Goal: Information Seeking & Learning: Learn about a topic

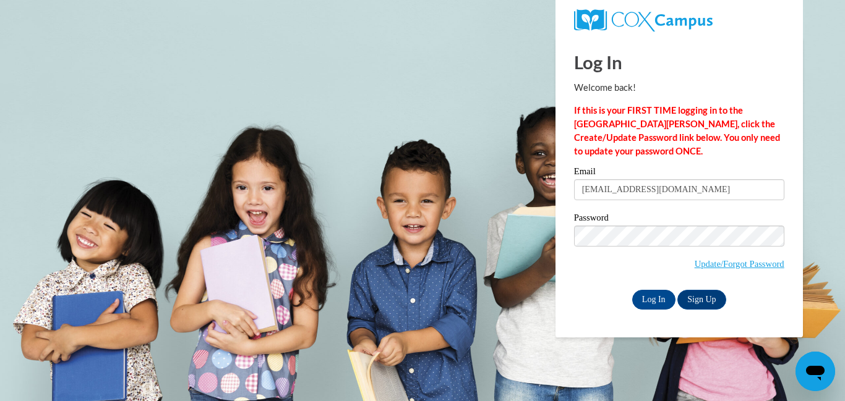
type input "mmjohnson821@gmail.com"
click at [632, 290] on input "Log In" at bounding box center [653, 300] width 43 height 20
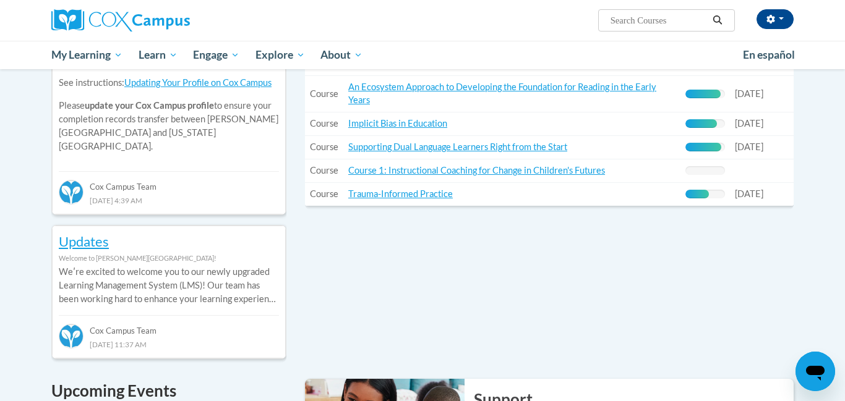
scroll to position [490, 0]
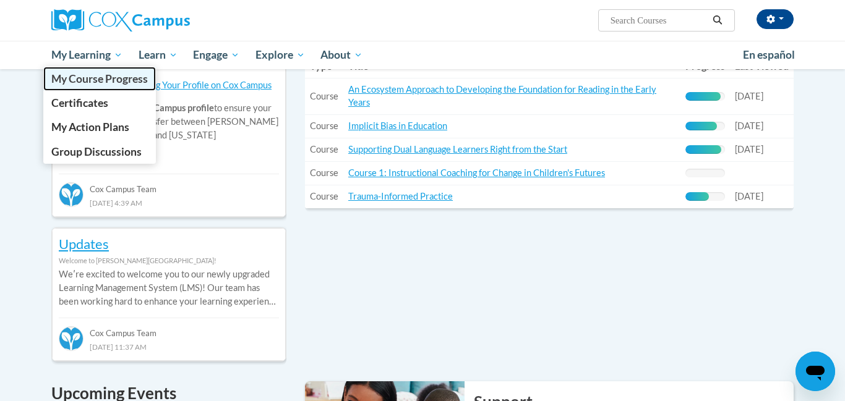
click at [88, 82] on span "My Course Progress" at bounding box center [99, 78] width 96 height 13
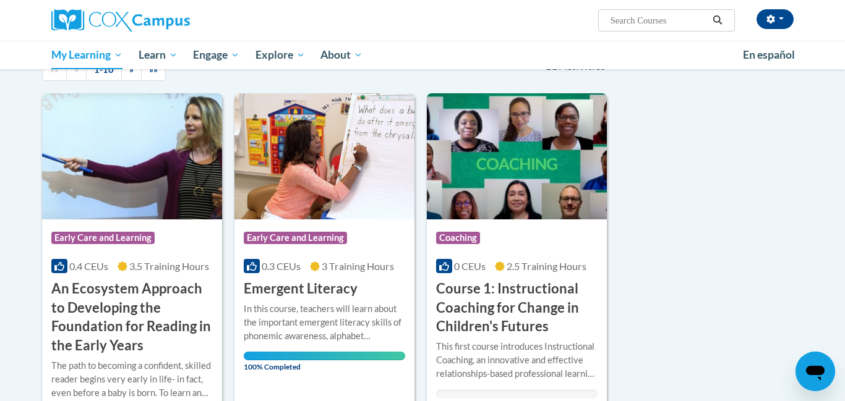
scroll to position [137, 0]
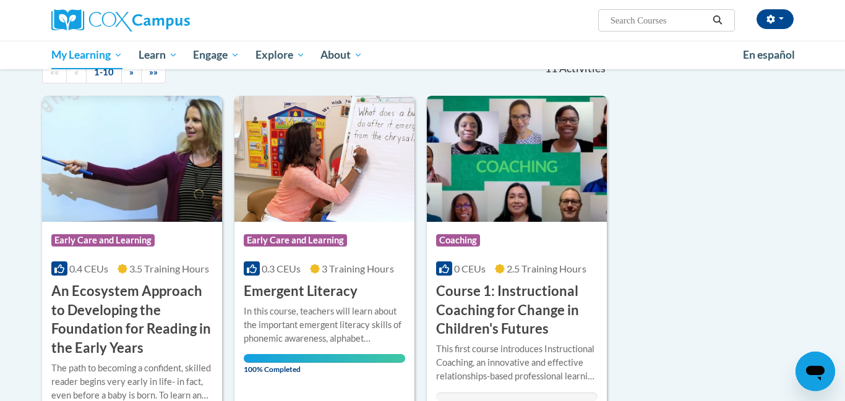
click at [583, 106] on img at bounding box center [517, 159] width 180 height 126
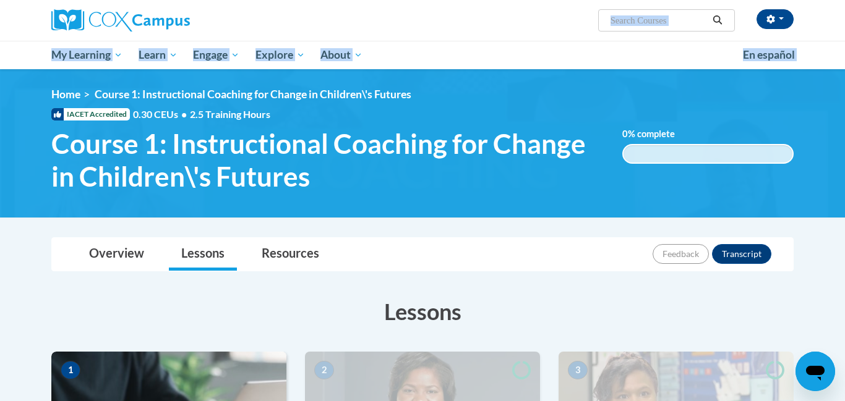
drag, startPoint x: 844, startPoint y: 39, endPoint x: 844, endPoint y: 119, distance: 80.4
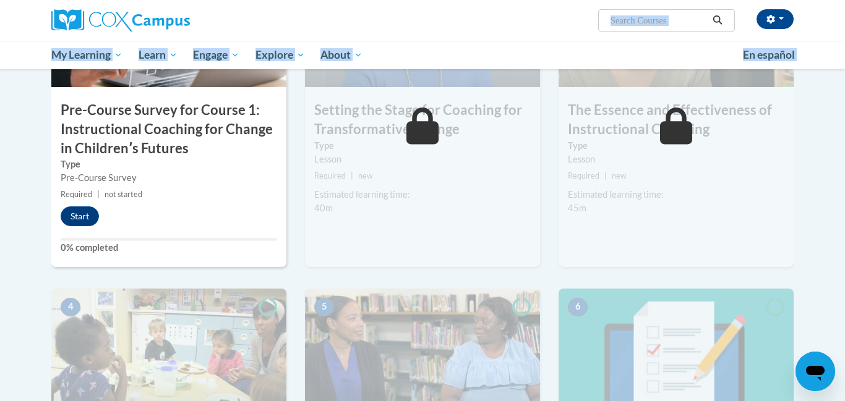
scroll to position [371, 0]
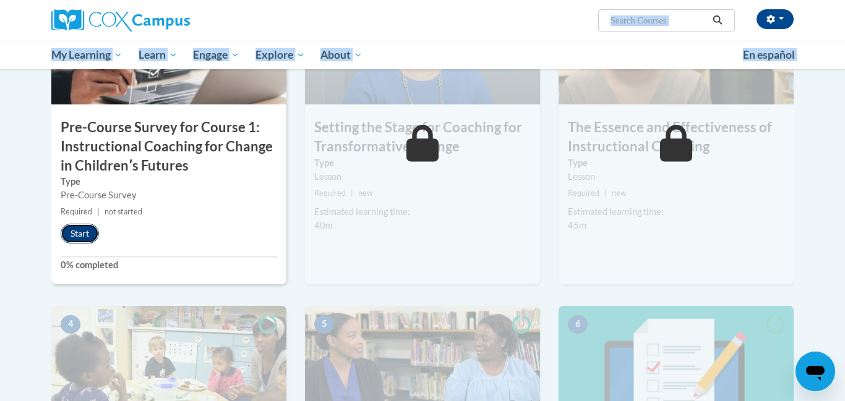
click at [79, 228] on button "Start" at bounding box center [80, 234] width 38 height 20
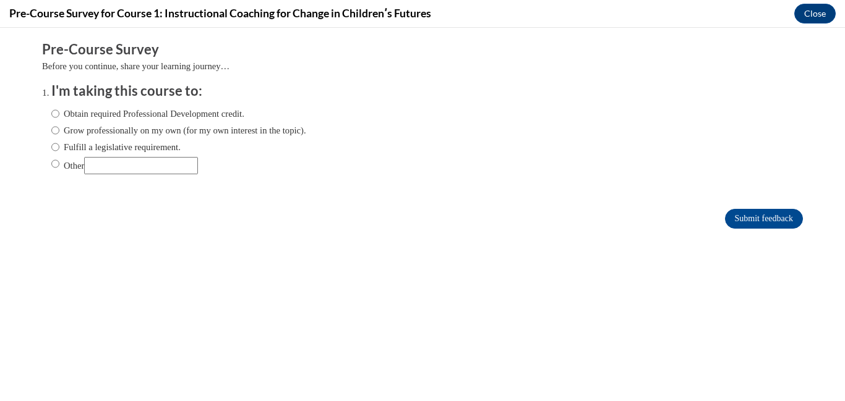
click at [107, 114] on label "Obtain required Professional Development credit." at bounding box center [147, 114] width 193 height 14
click at [59, 114] on input "Obtain required Professional Development credit." at bounding box center [55, 114] width 8 height 14
radio input "true"
click at [737, 223] on input "Submit feedback" at bounding box center [764, 219] width 78 height 20
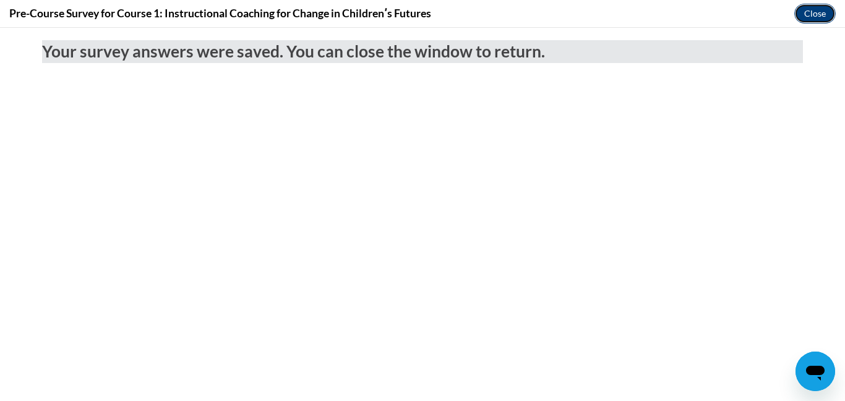
click at [798, 10] on button "Close" at bounding box center [814, 14] width 41 height 20
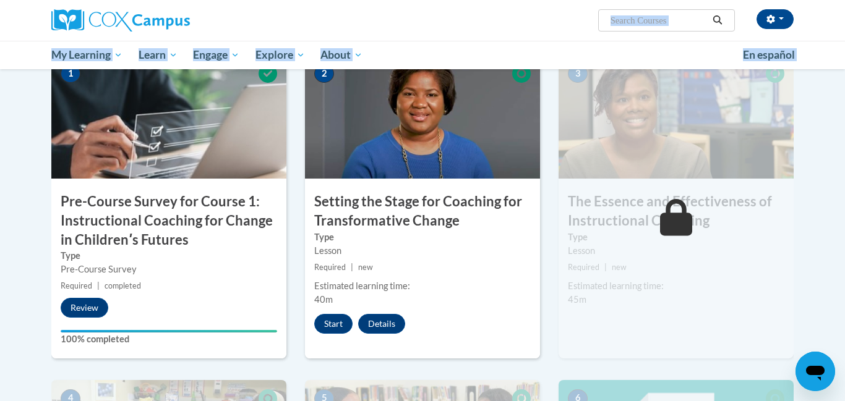
scroll to position [128, 0]
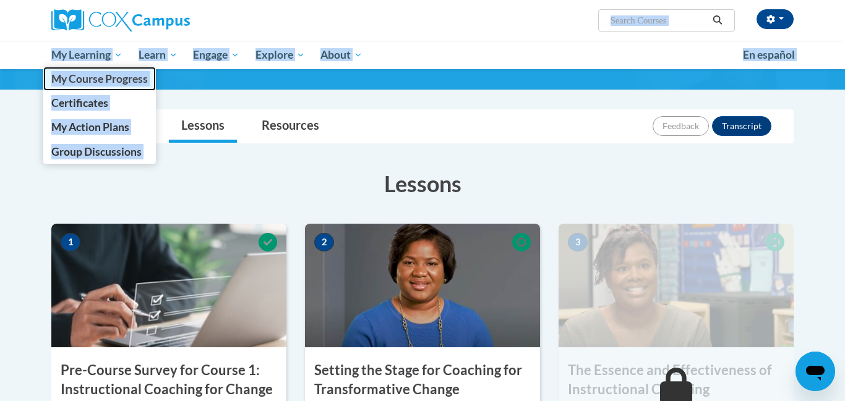
click at [64, 86] on link "My Course Progress" at bounding box center [99, 79] width 113 height 24
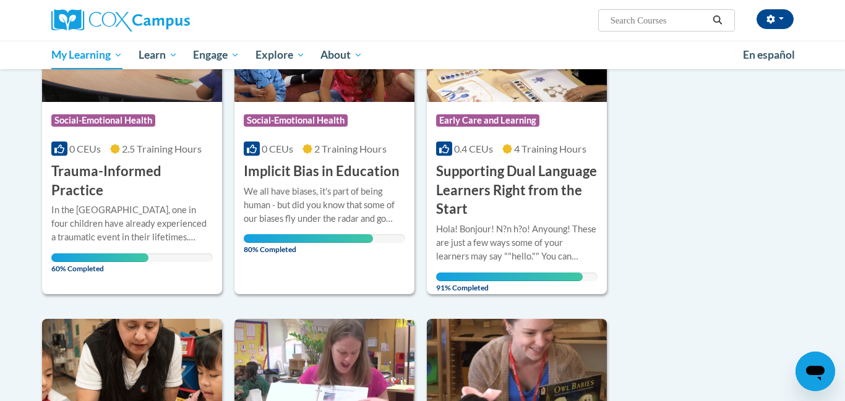
scroll to position [617, 0]
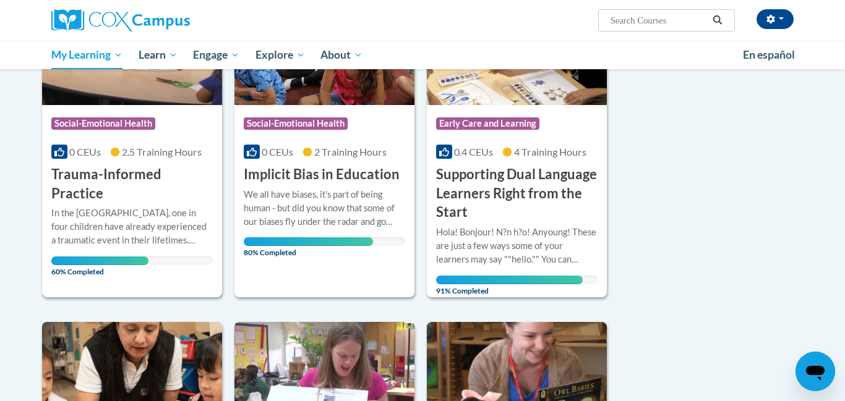
click at [193, 164] on div "Course Category: Social-Emotional Health 0 CEUs 2.5 Training Hours COURSE Traum…" at bounding box center [132, 154] width 180 height 98
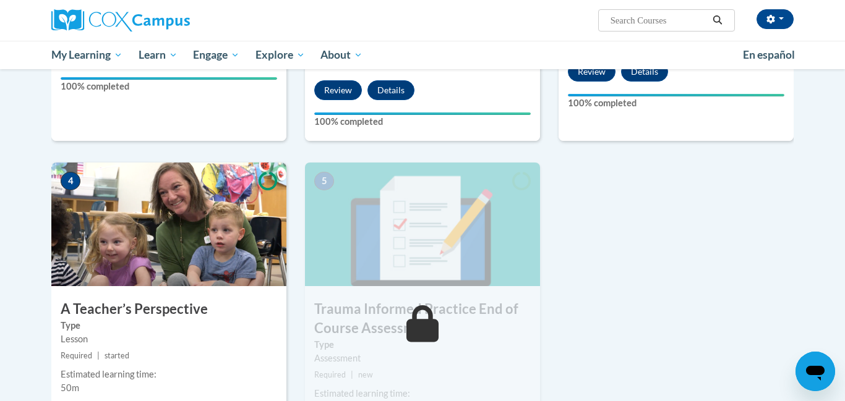
scroll to position [505, 0]
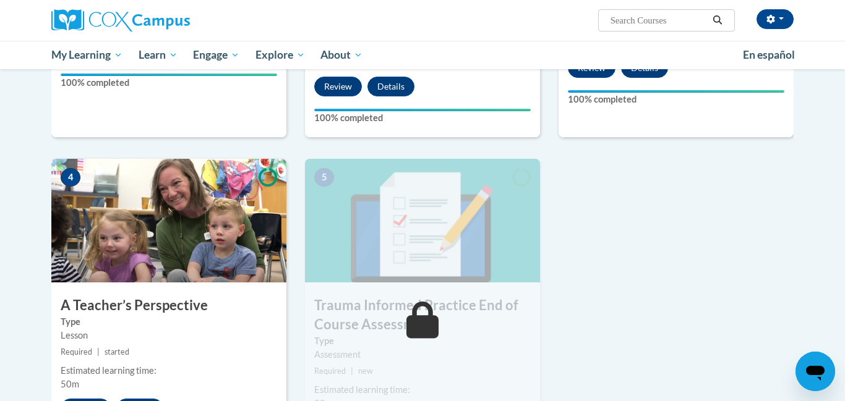
click at [199, 223] on img at bounding box center [168, 221] width 235 height 124
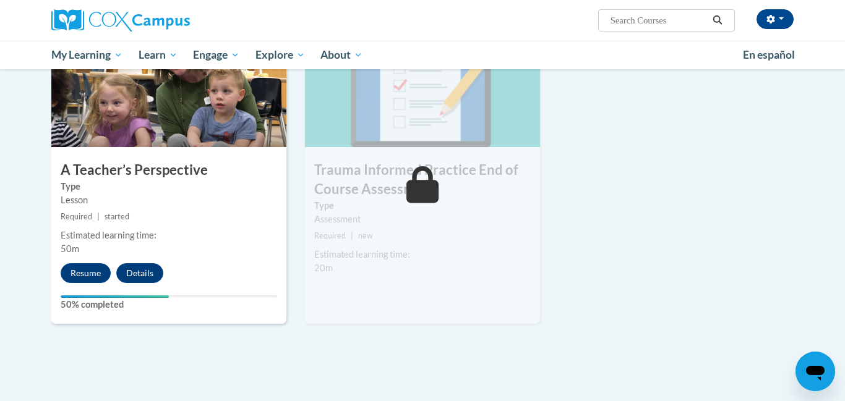
scroll to position [649, 0]
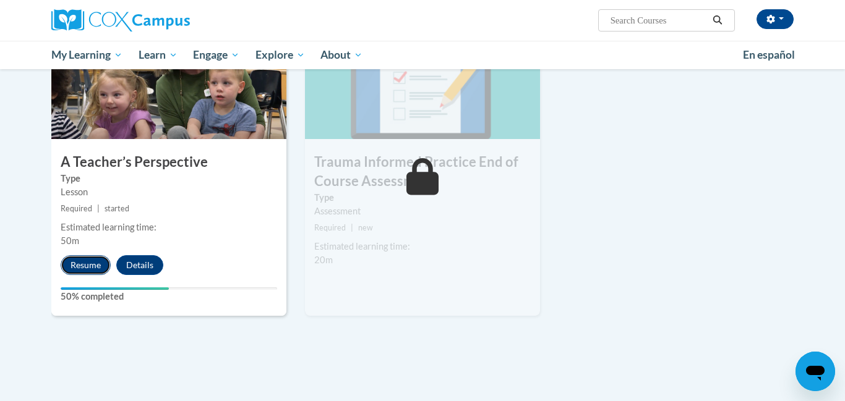
click at [77, 263] on button "Resume" at bounding box center [86, 265] width 50 height 20
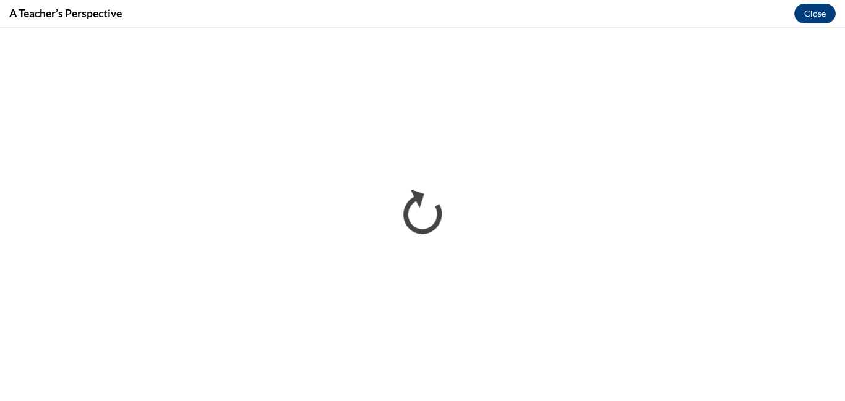
scroll to position [0, 0]
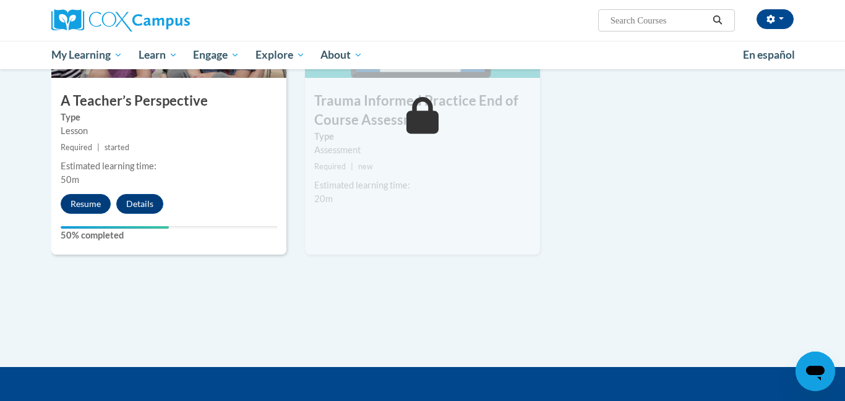
scroll to position [712, 0]
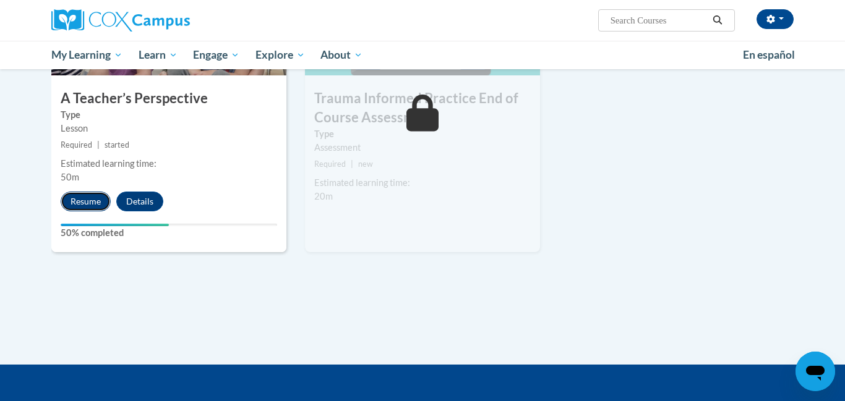
click at [105, 207] on button "Resume" at bounding box center [86, 202] width 50 height 20
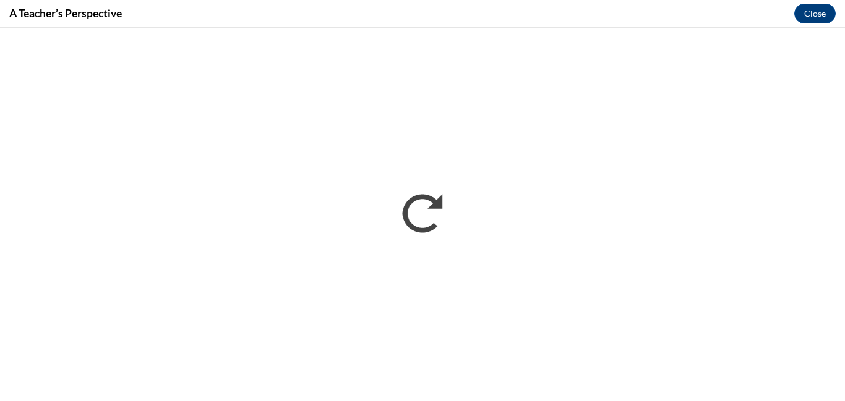
scroll to position [0, 0]
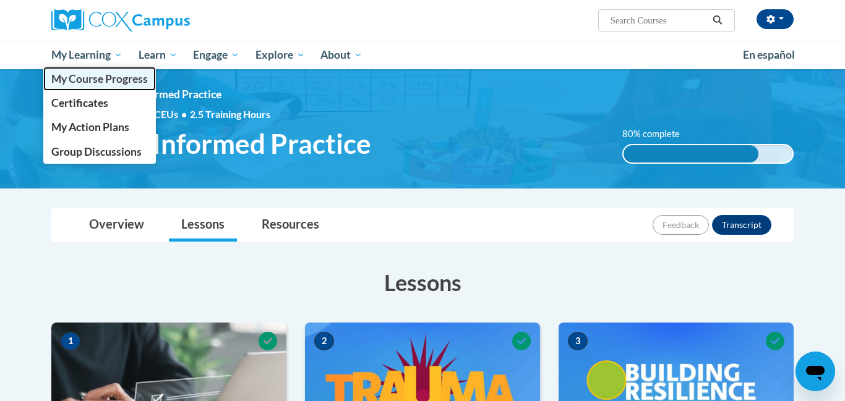
click at [108, 78] on span "My Course Progress" at bounding box center [99, 78] width 96 height 13
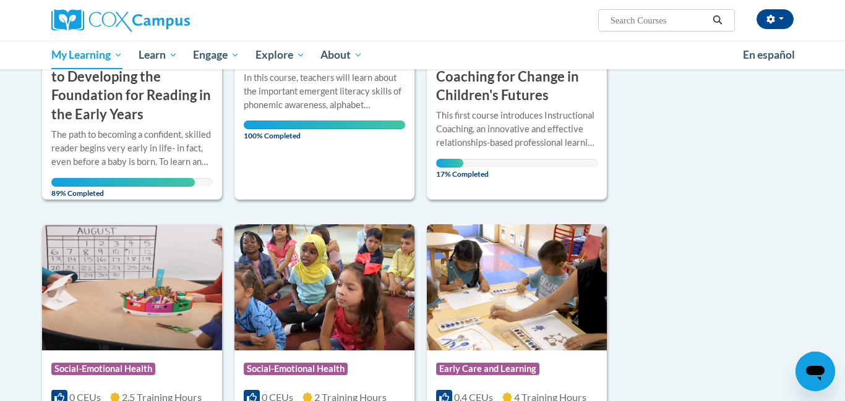
scroll to position [345, 0]
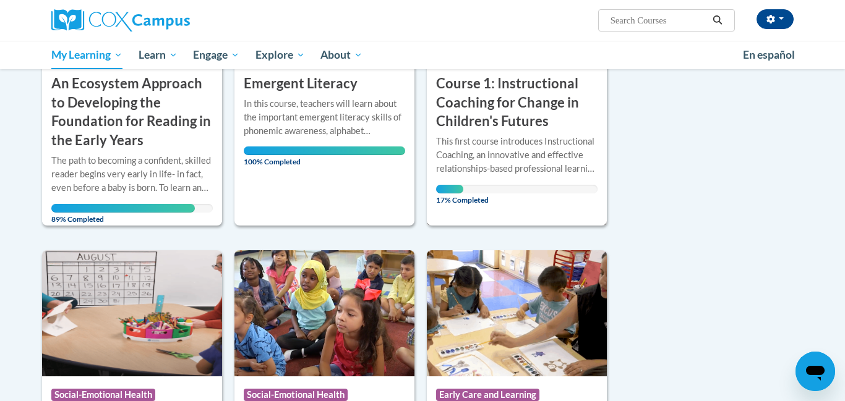
click at [552, 164] on div "This first course introduces Instructional Coaching, an innovative and effectiv…" at bounding box center [516, 155] width 161 height 41
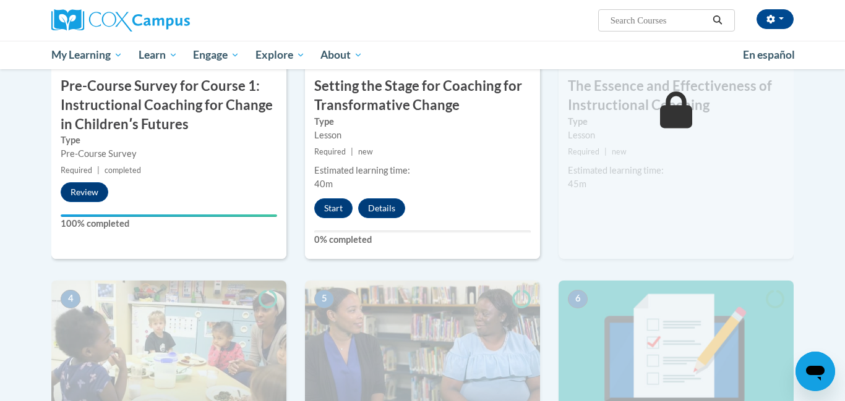
scroll to position [400, 0]
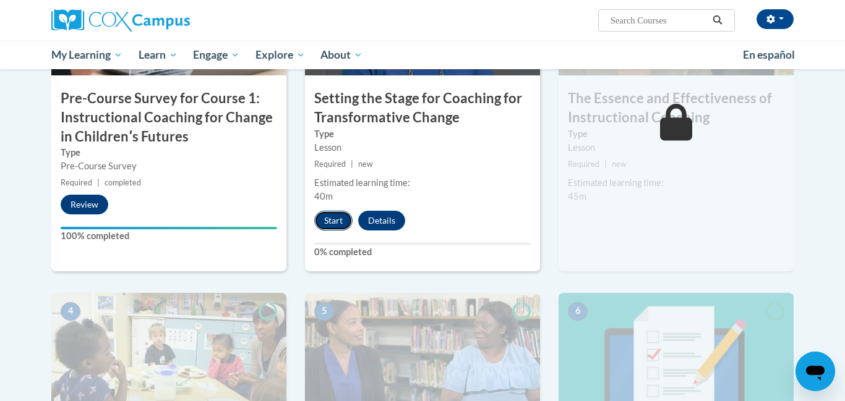
click at [334, 216] on button "Start" at bounding box center [333, 221] width 38 height 20
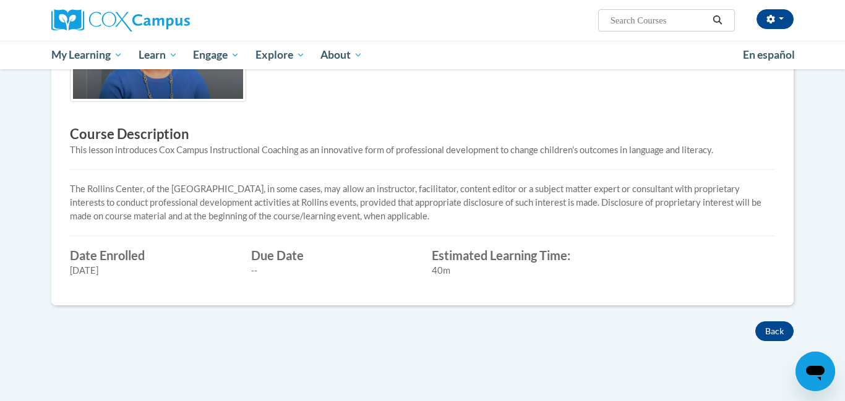
scroll to position [353, 0]
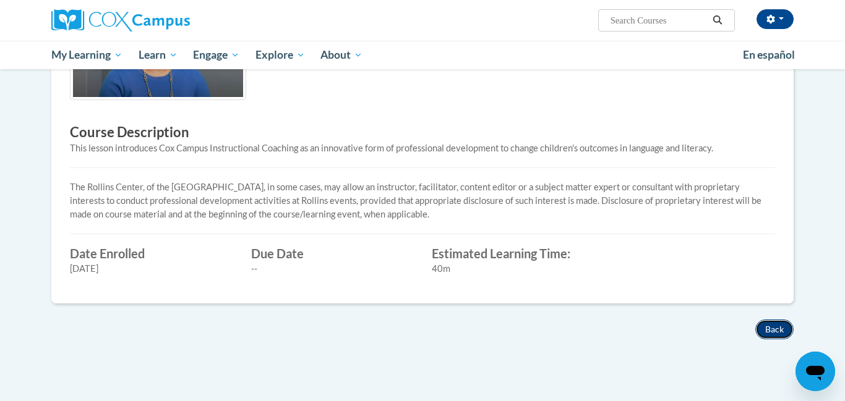
click at [772, 325] on button "Back" at bounding box center [774, 330] width 38 height 20
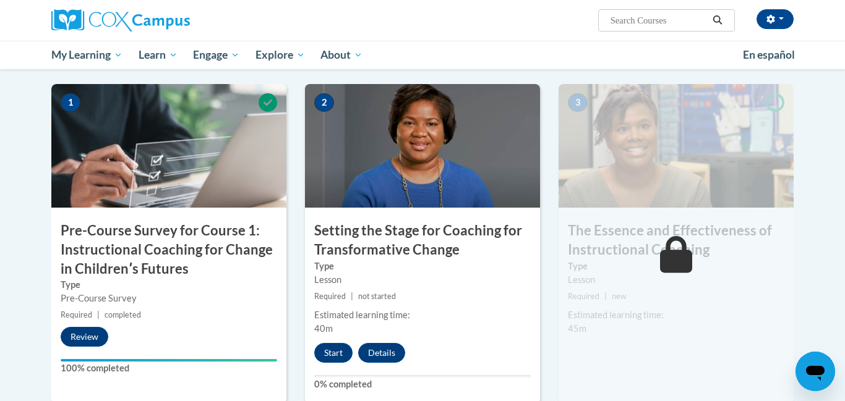
scroll to position [272, 0]
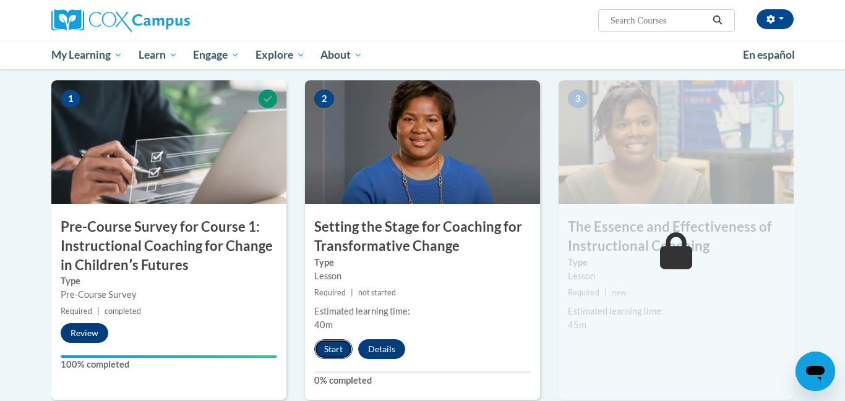
click at [333, 356] on button "Start" at bounding box center [333, 350] width 38 height 20
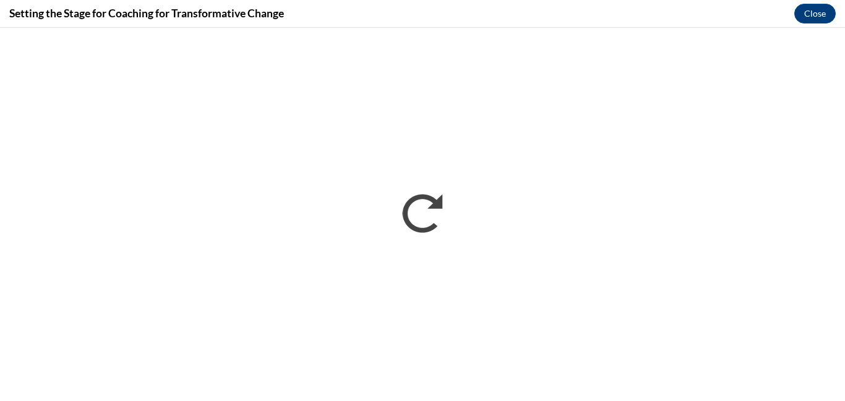
scroll to position [0, 0]
